Goal: Information Seeking & Learning: Compare options

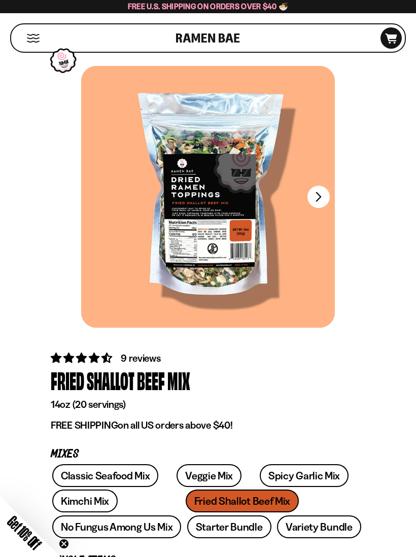
click at [318, 213] on div at bounding box center [208, 197] width 254 height 262
click at [324, 193] on button "FADCB6FD-DFAB-4417-9F21-029242090B77" at bounding box center [319, 197] width 22 height 22
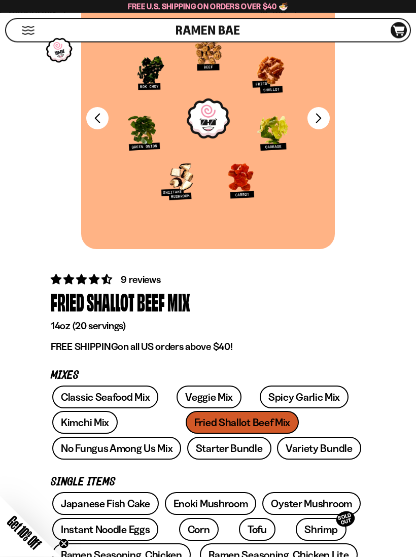
scroll to position [79, 0]
click at [64, 423] on link "Kimchi Mix" at bounding box center [84, 422] width 65 height 23
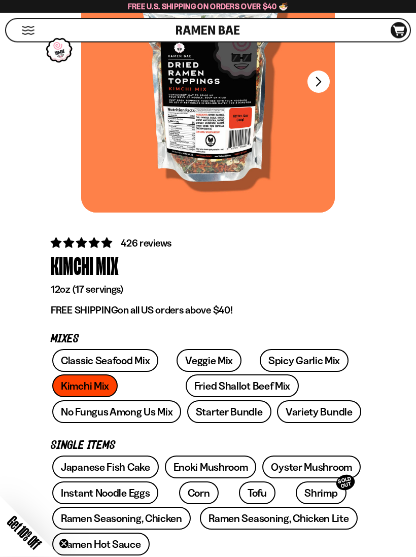
scroll to position [115, 0]
click at [181, 364] on link "Veggie Mix" at bounding box center [209, 360] width 65 height 23
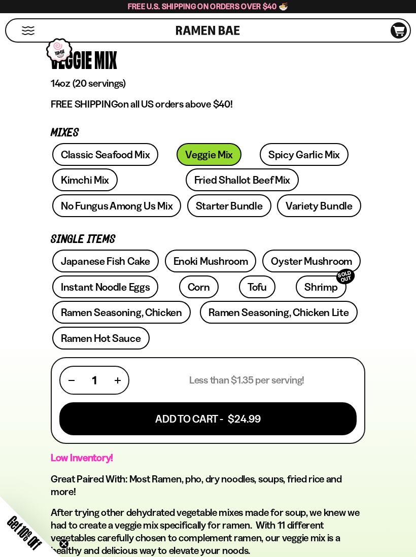
scroll to position [321, 0]
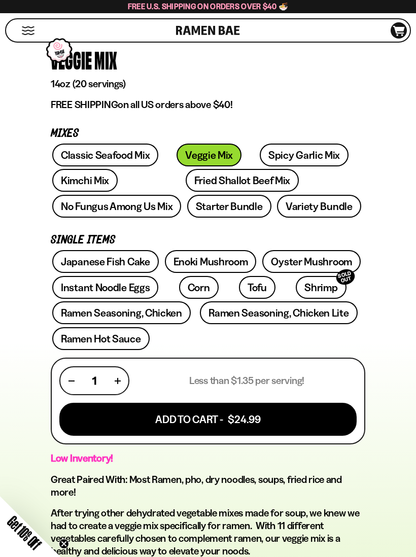
click at [260, 151] on link "Spicy Garlic Mix" at bounding box center [304, 155] width 89 height 23
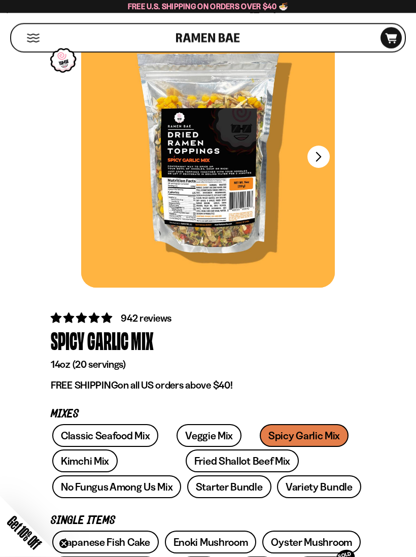
scroll to position [35, 0]
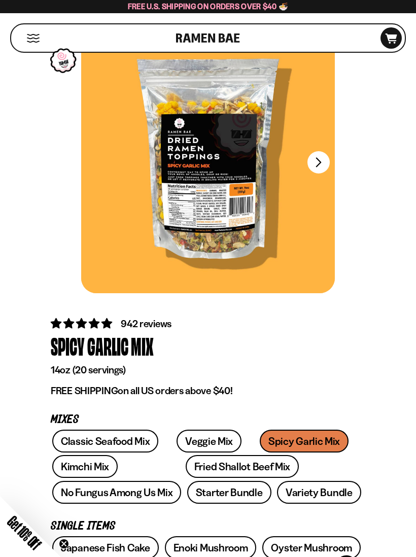
click at [109, 189] on div at bounding box center [208, 162] width 254 height 262
click at [118, 184] on div at bounding box center [208, 162] width 254 height 262
click at [202, 165] on div at bounding box center [208, 162] width 254 height 262
click at [201, 164] on div at bounding box center [208, 162] width 254 height 262
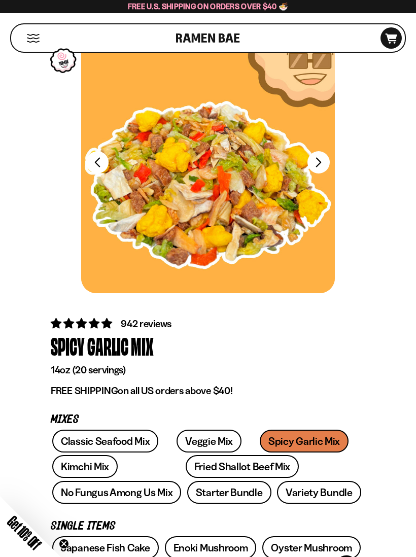
click at [129, 148] on div at bounding box center [208, 162] width 254 height 262
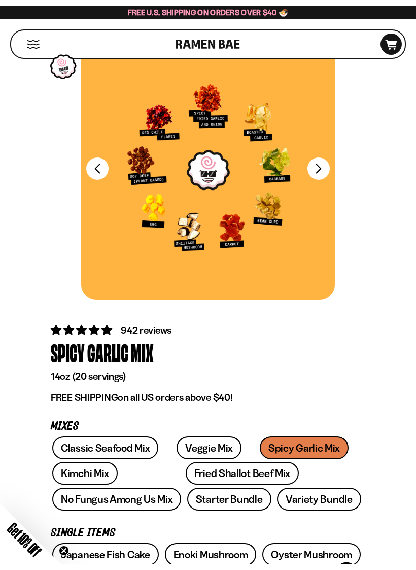
scroll to position [22, 0]
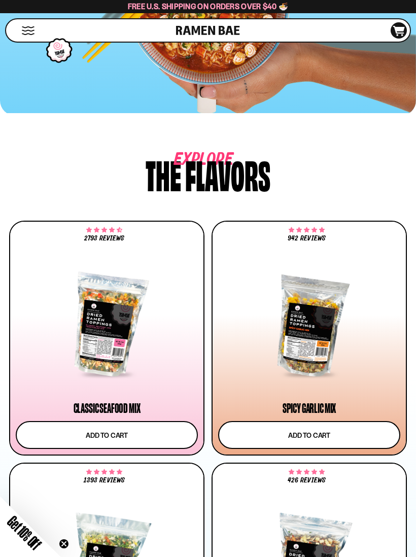
scroll to position [382, 0]
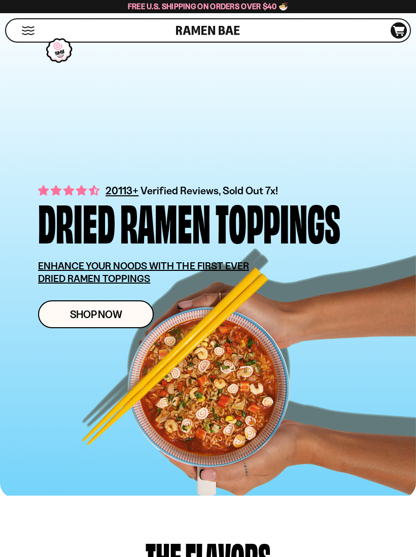
scroll to position [557, 0]
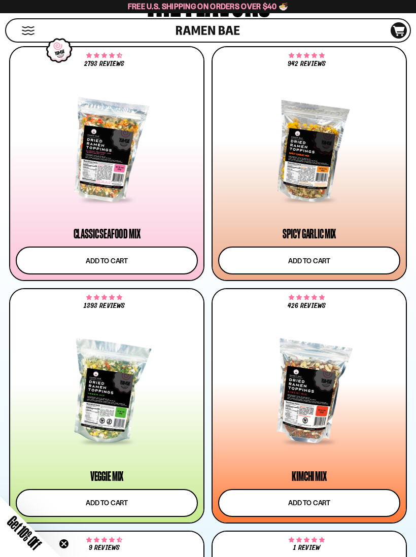
click at [246, 209] on div at bounding box center [309, 148] width 182 height 146
